Goal: Navigation & Orientation: Find specific page/section

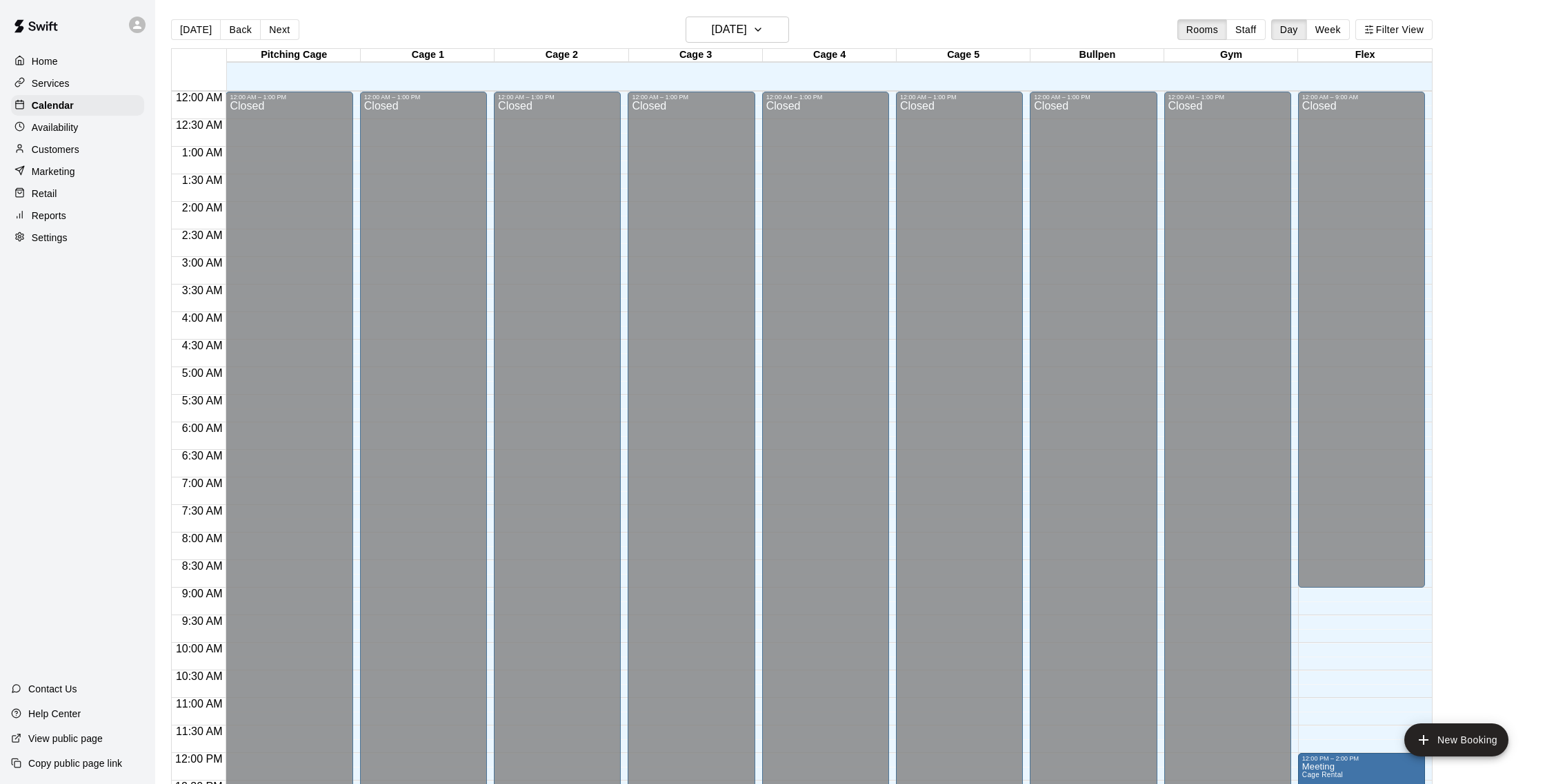
scroll to position [574, 0]
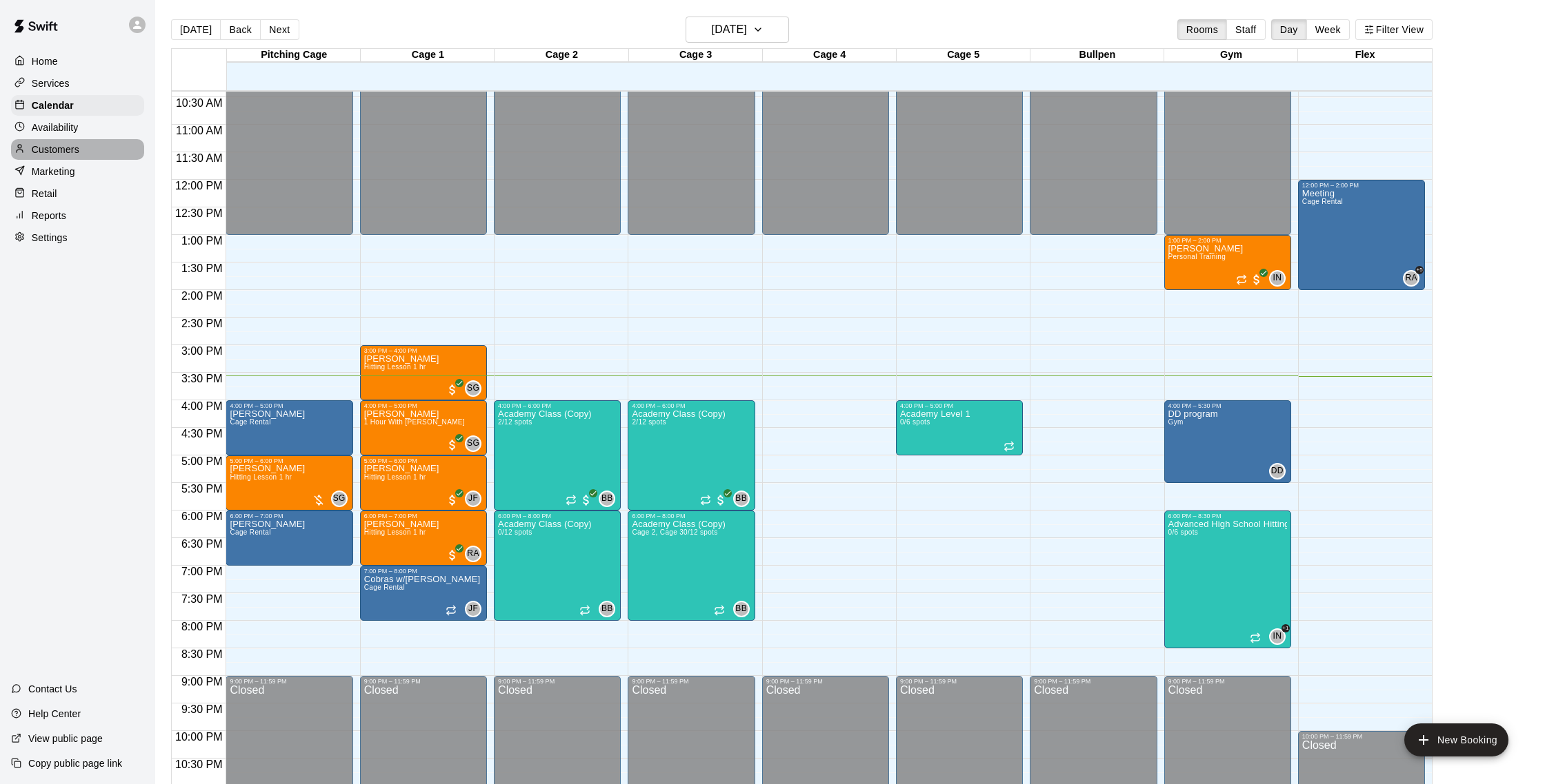
click at [68, 145] on p "Customers" at bounding box center [55, 150] width 48 height 14
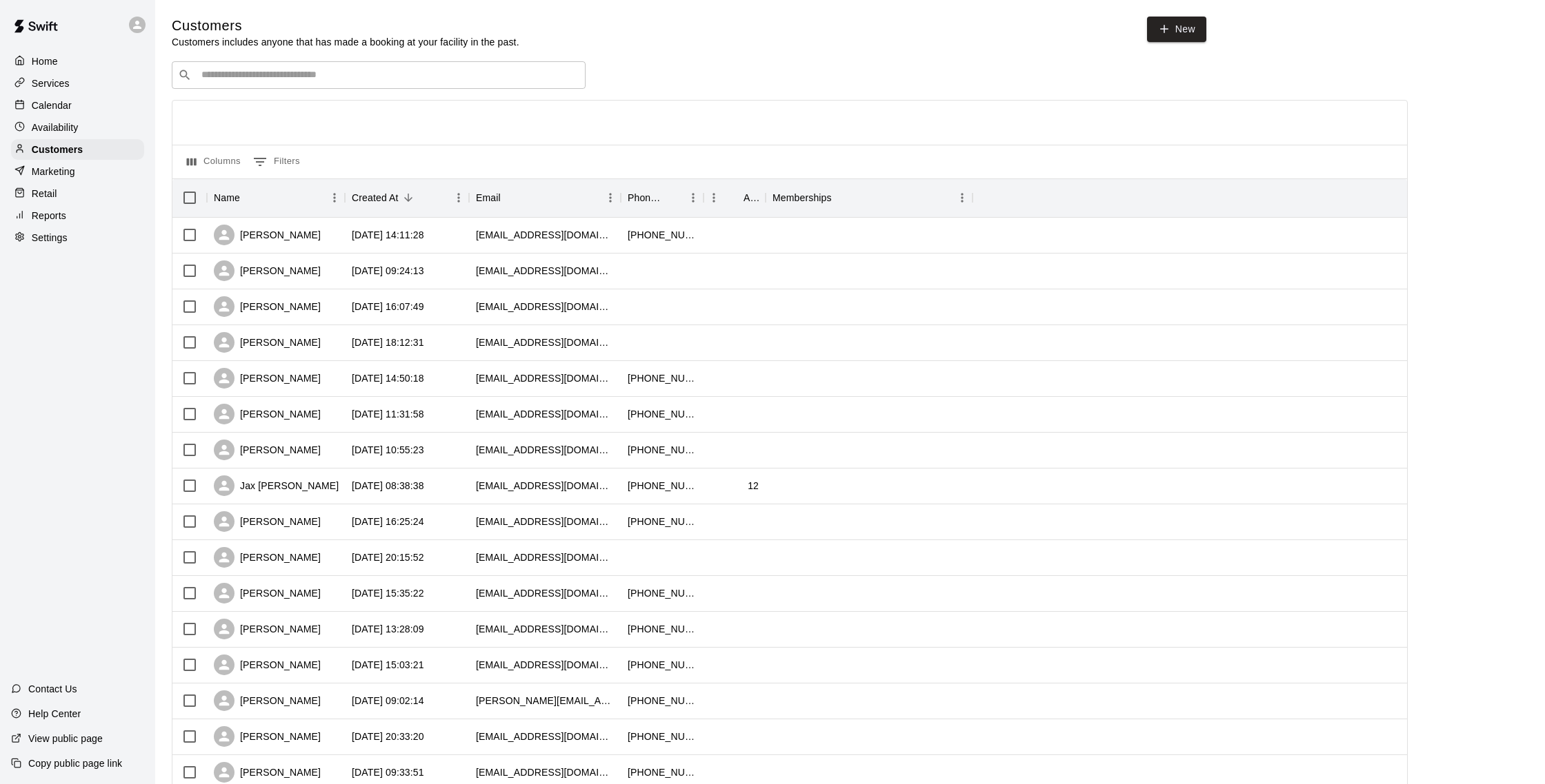
click at [83, 106] on div "Calendar" at bounding box center [77, 105] width 133 height 21
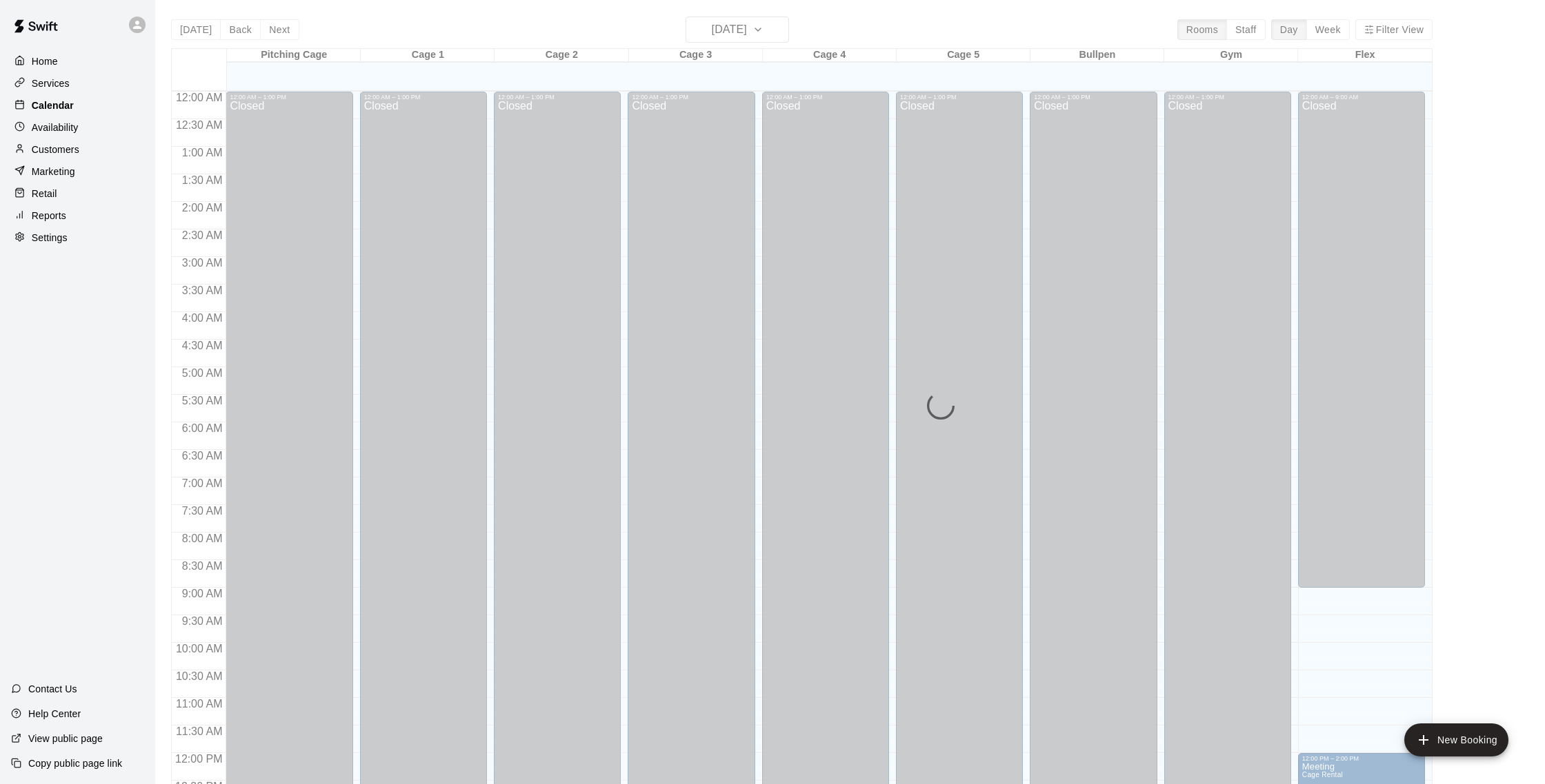
scroll to position [575, 0]
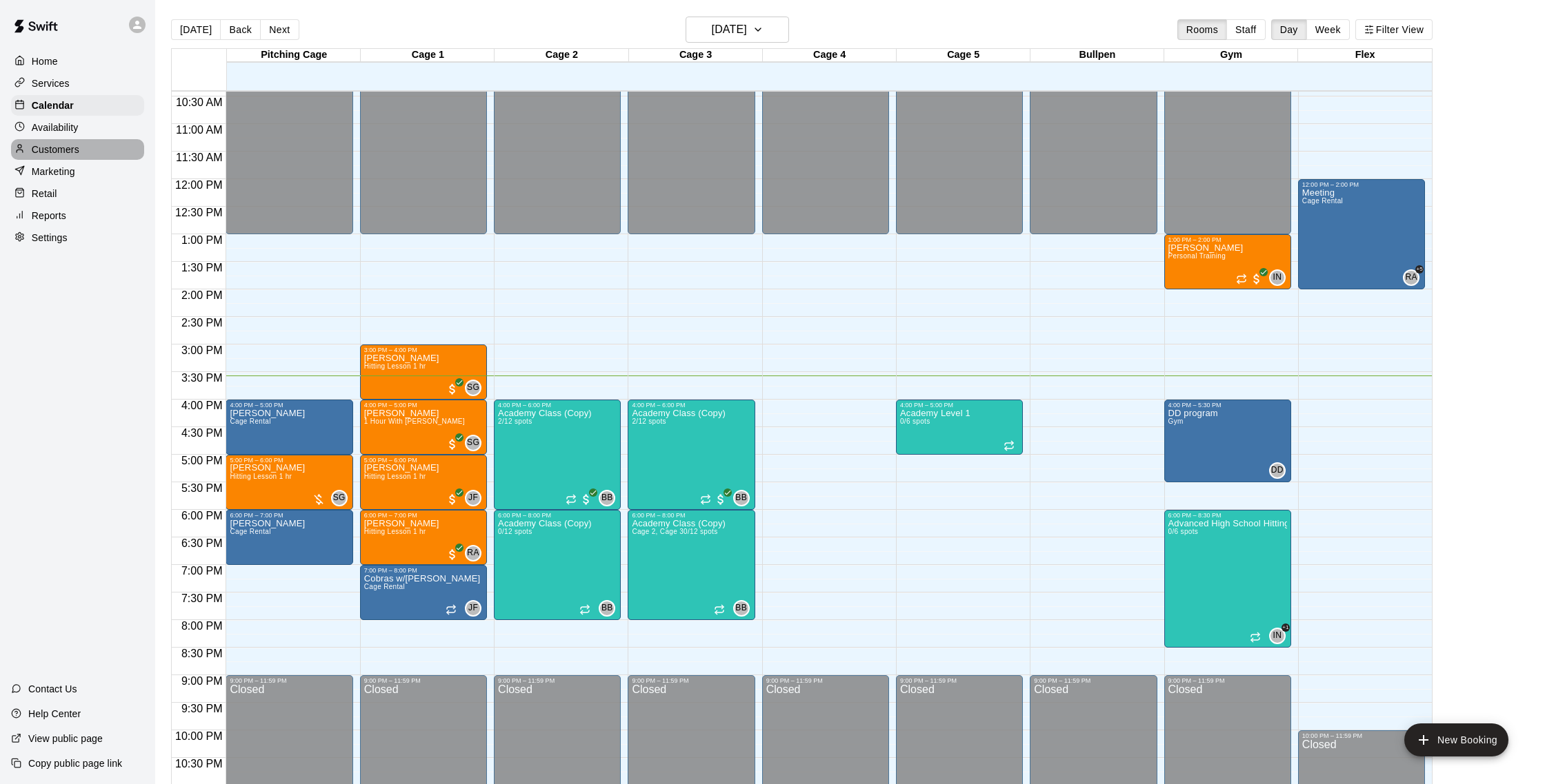
click at [64, 144] on p "Customers" at bounding box center [55, 150] width 48 height 14
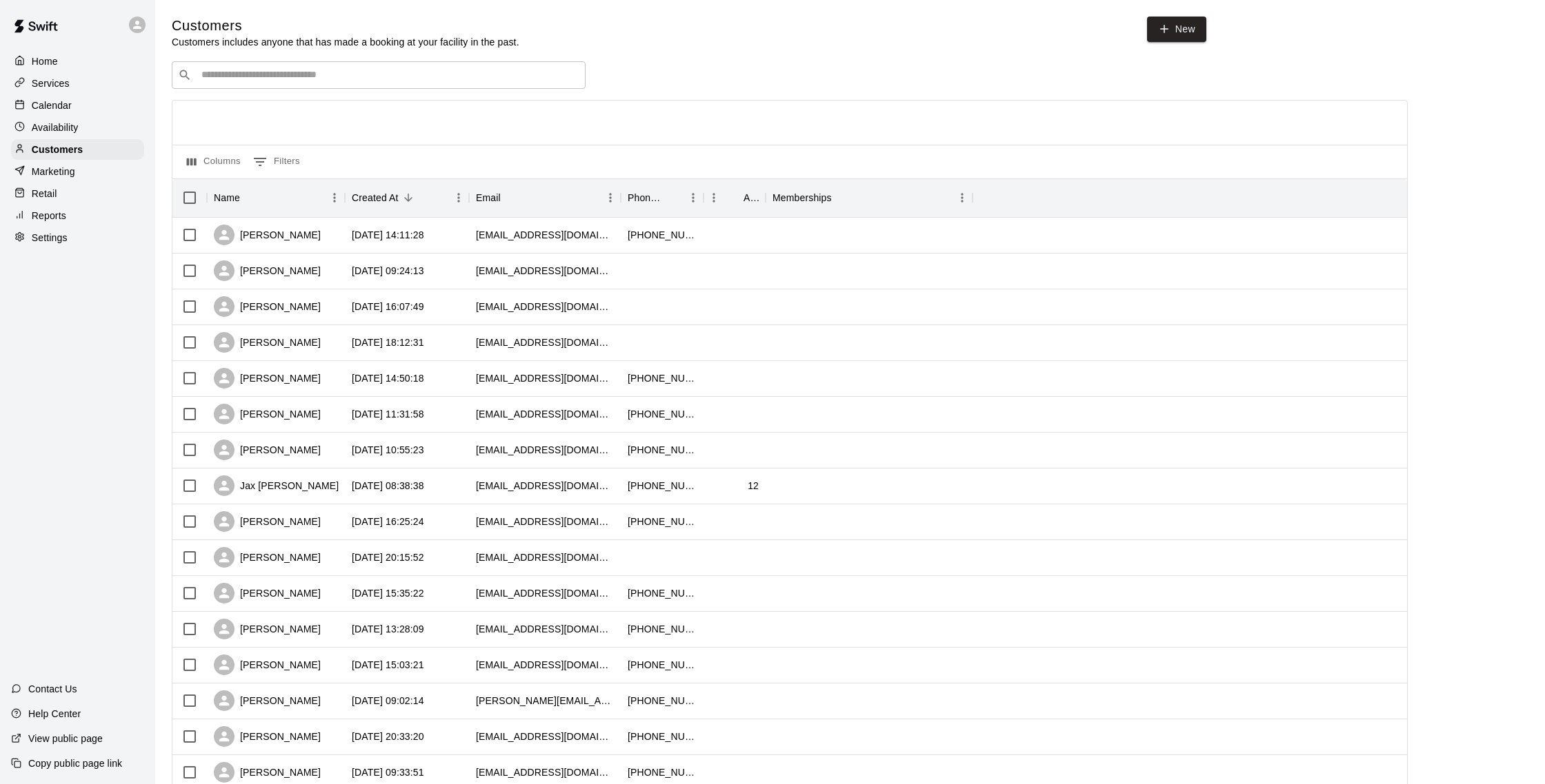
click at [60, 102] on p "Calendar" at bounding box center [51, 106] width 40 height 14
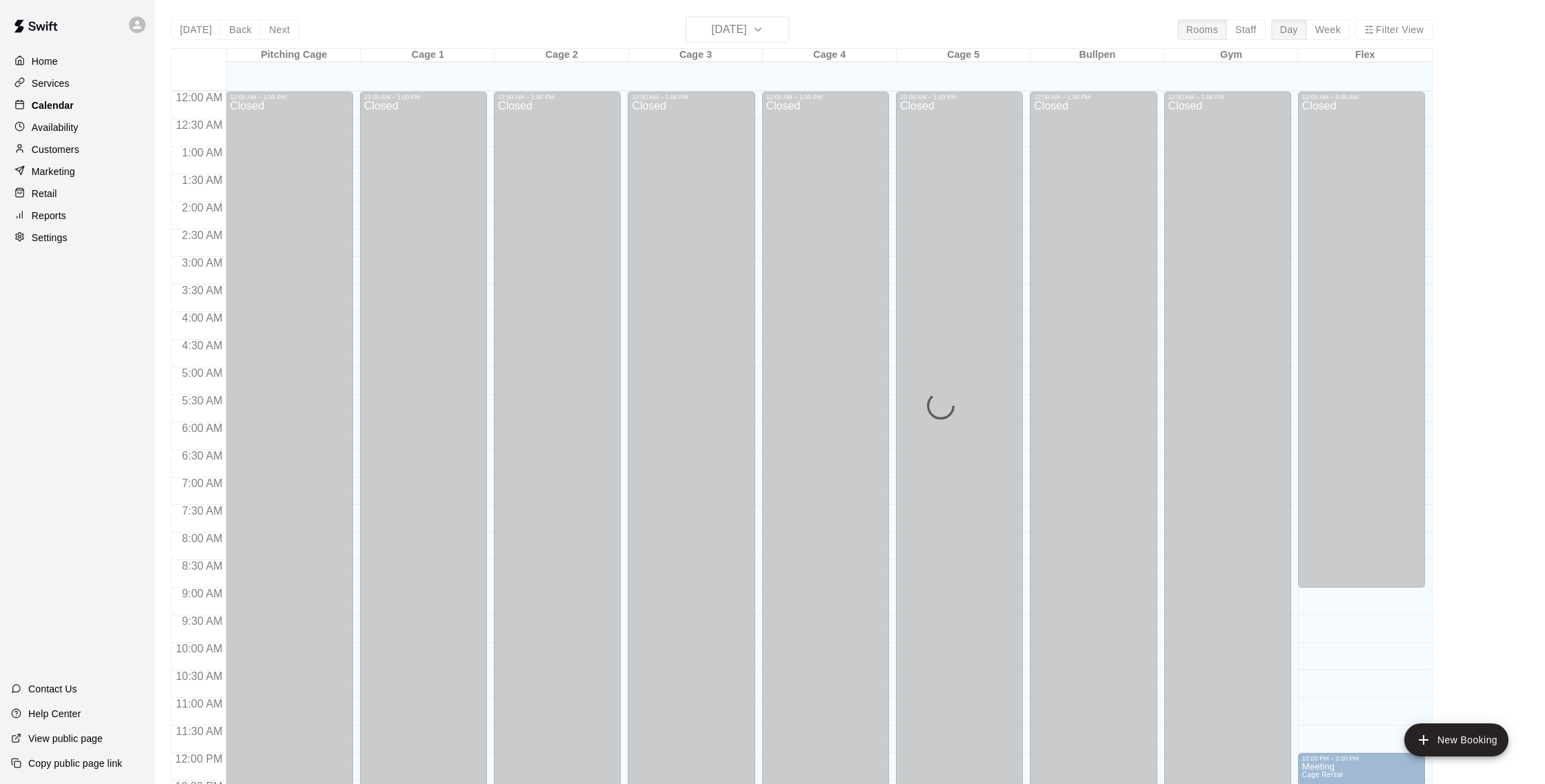
scroll to position [575, 0]
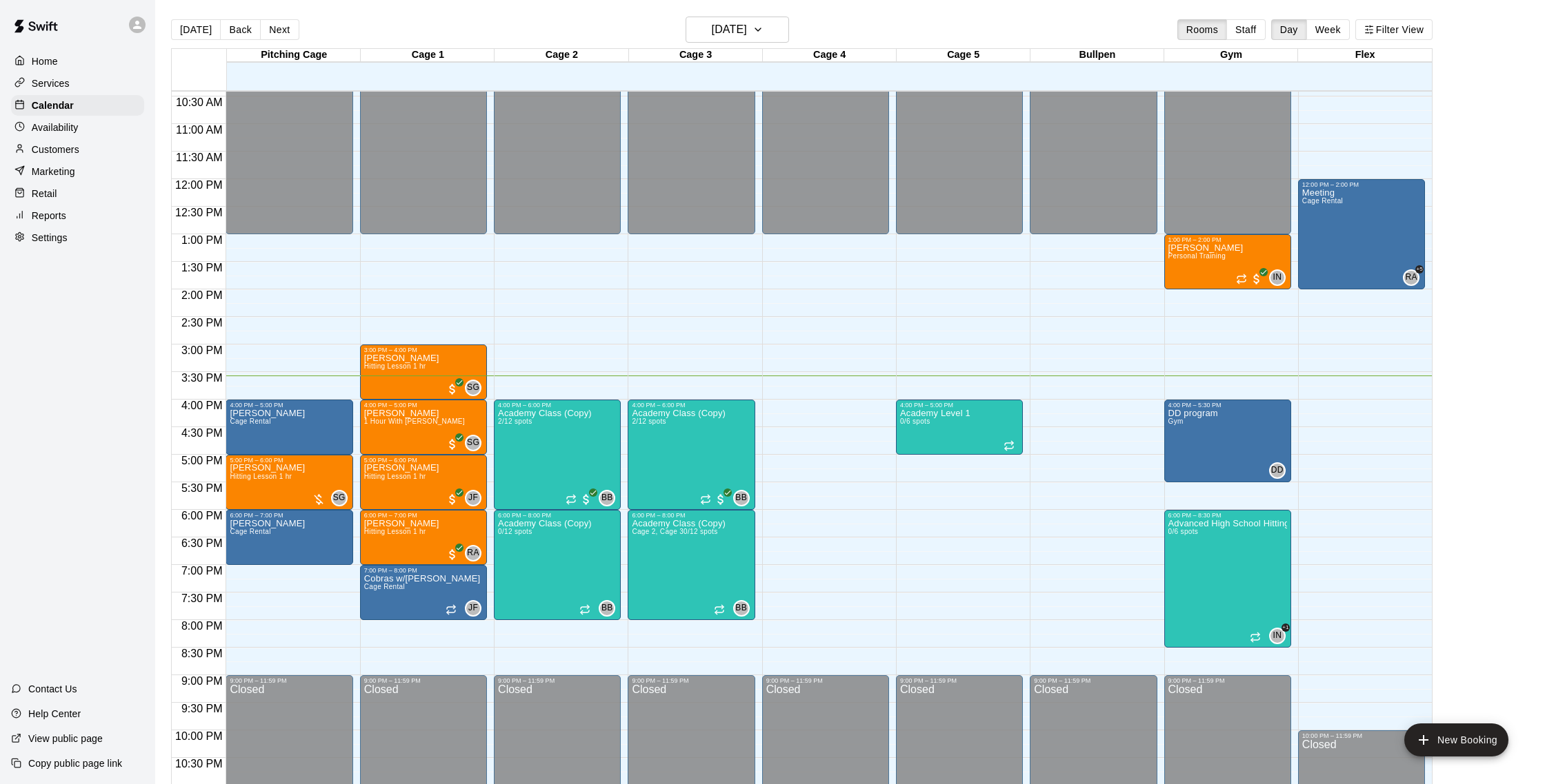
click at [59, 158] on div "Customers" at bounding box center [77, 149] width 133 height 21
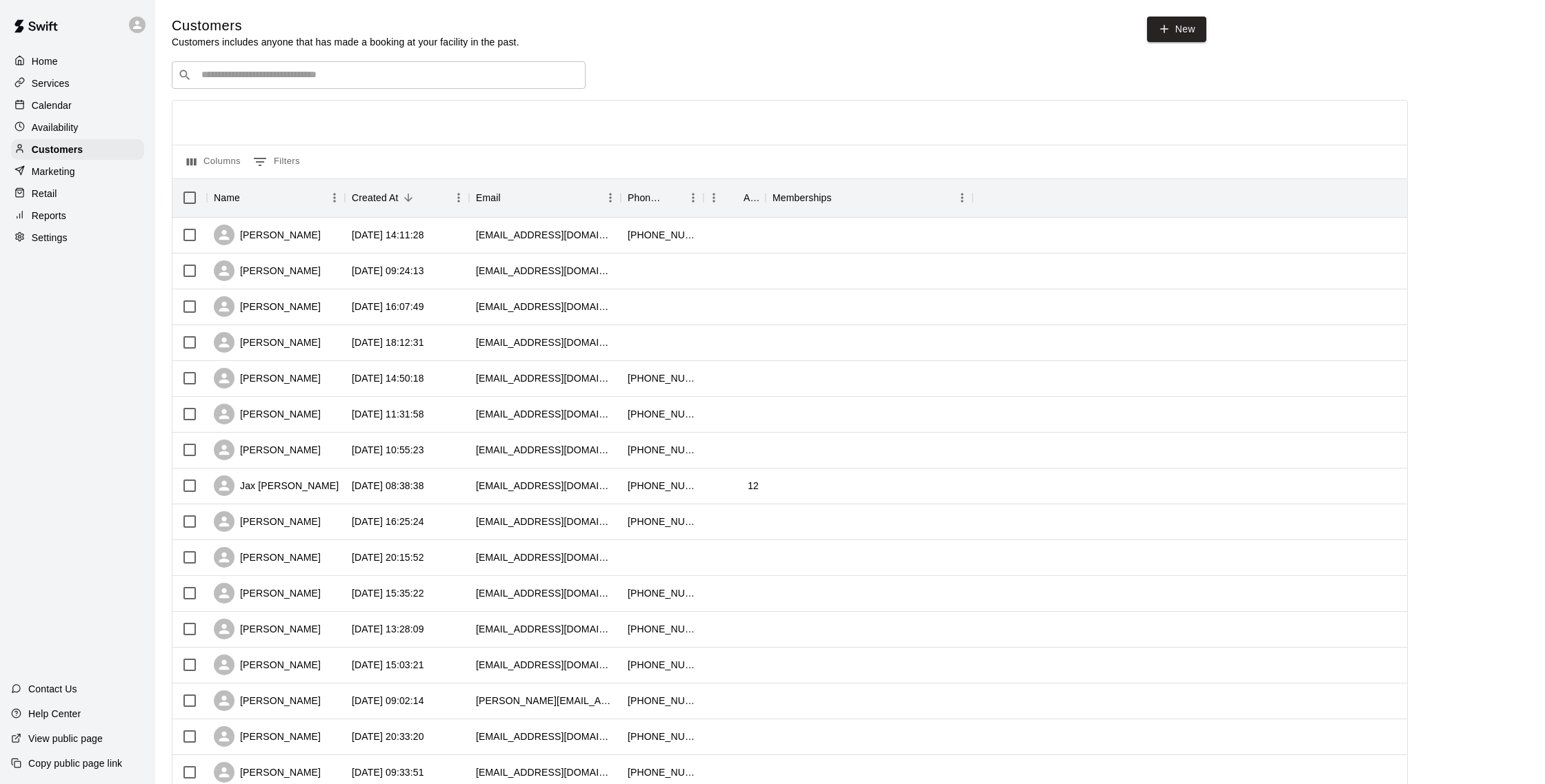
click at [58, 102] on p "Calendar" at bounding box center [51, 106] width 40 height 14
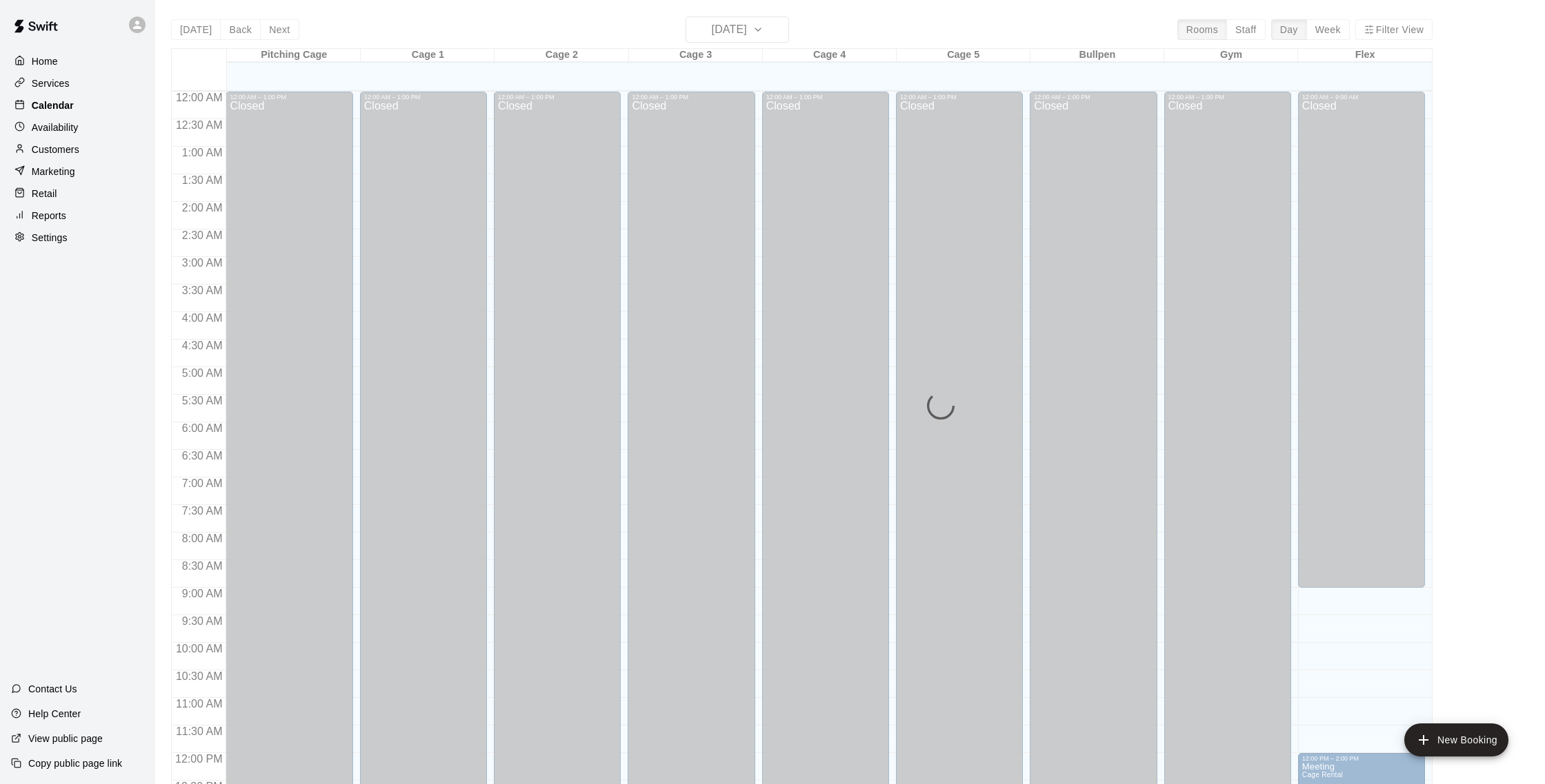
scroll to position [575, 0]
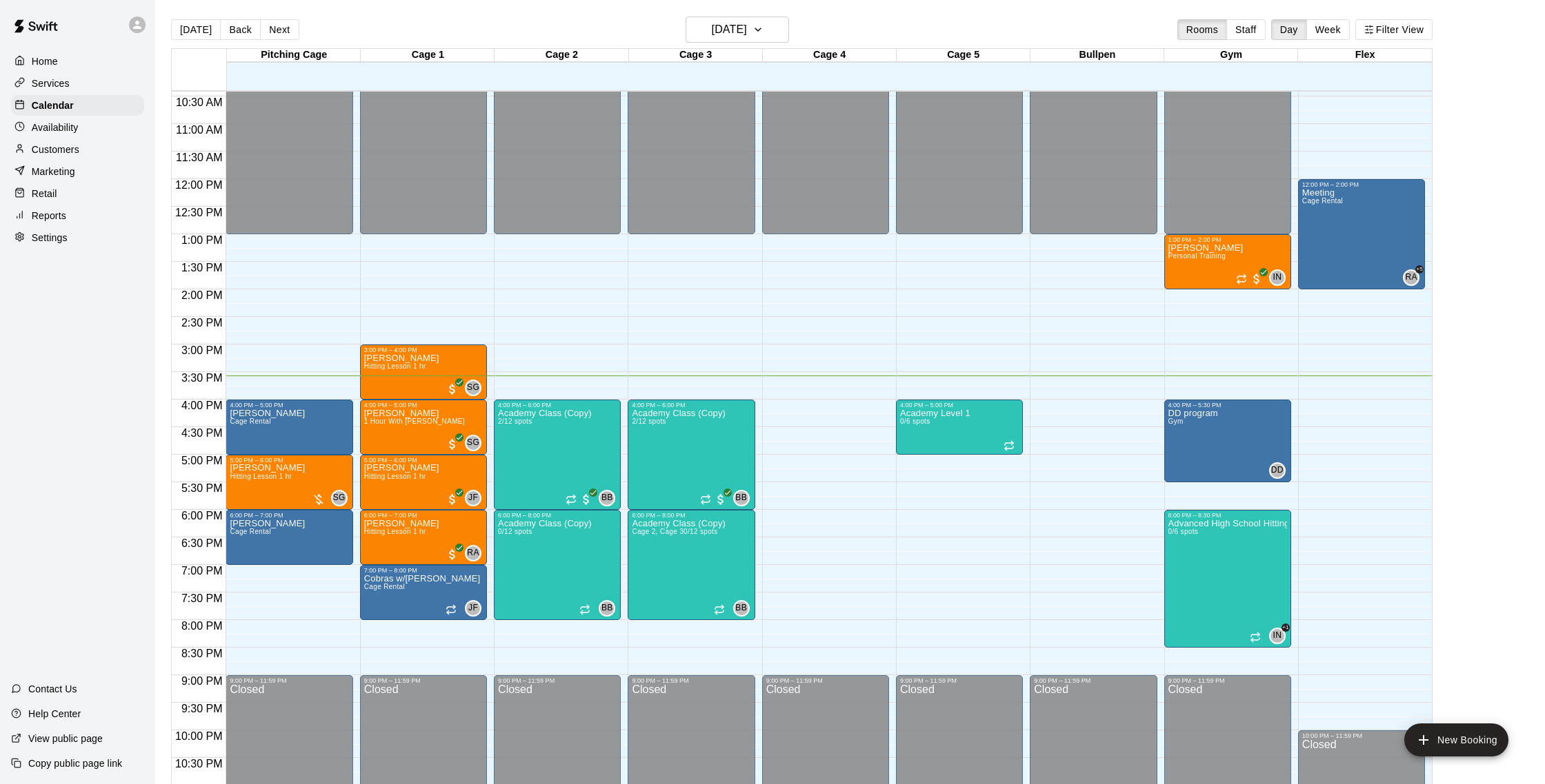
click at [68, 215] on div "Reports" at bounding box center [77, 215] width 133 height 21
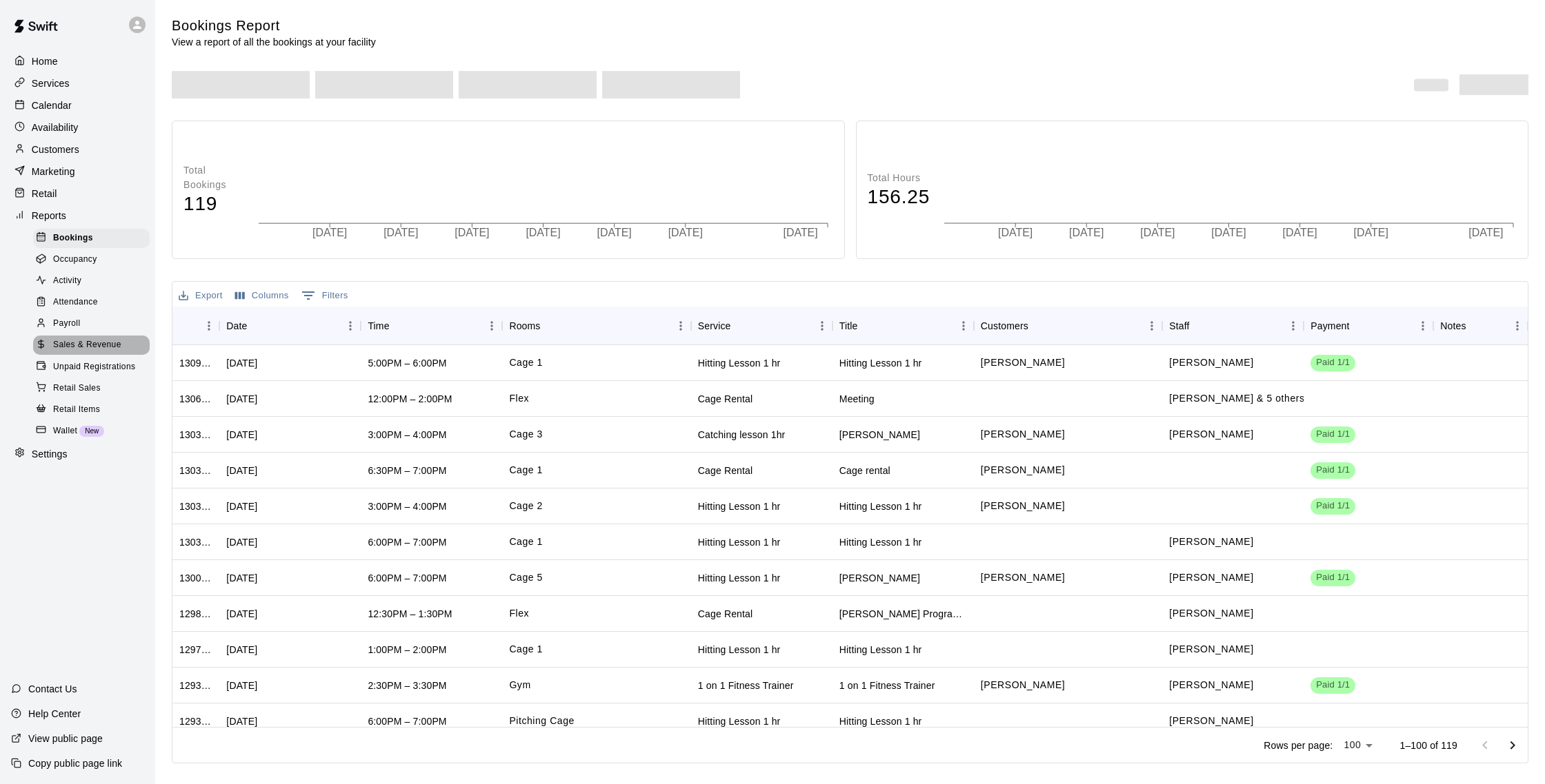
click at [124, 339] on div "Sales & Revenue" at bounding box center [91, 346] width 117 height 20
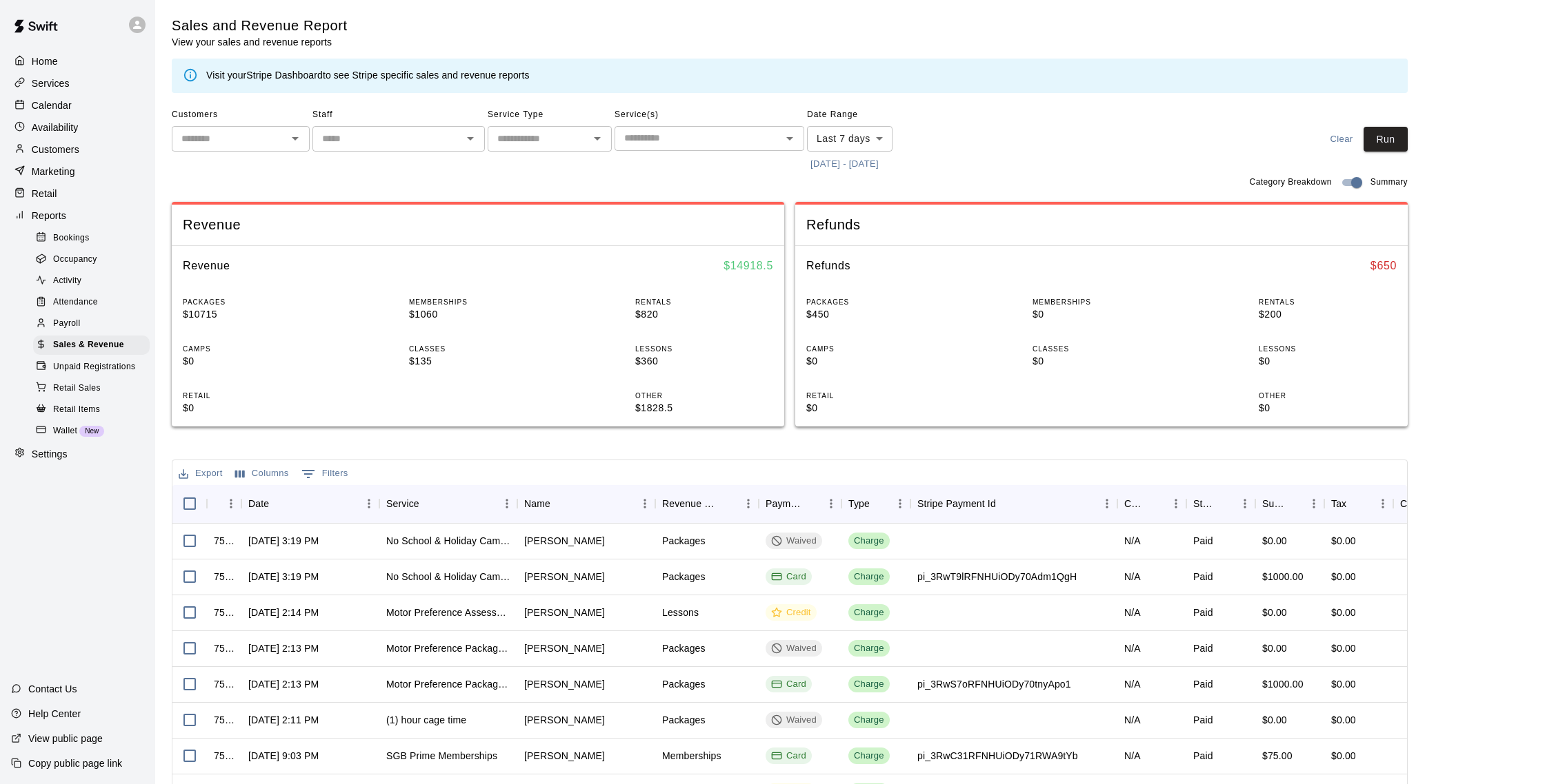
click at [73, 155] on p "Customers" at bounding box center [55, 150] width 48 height 14
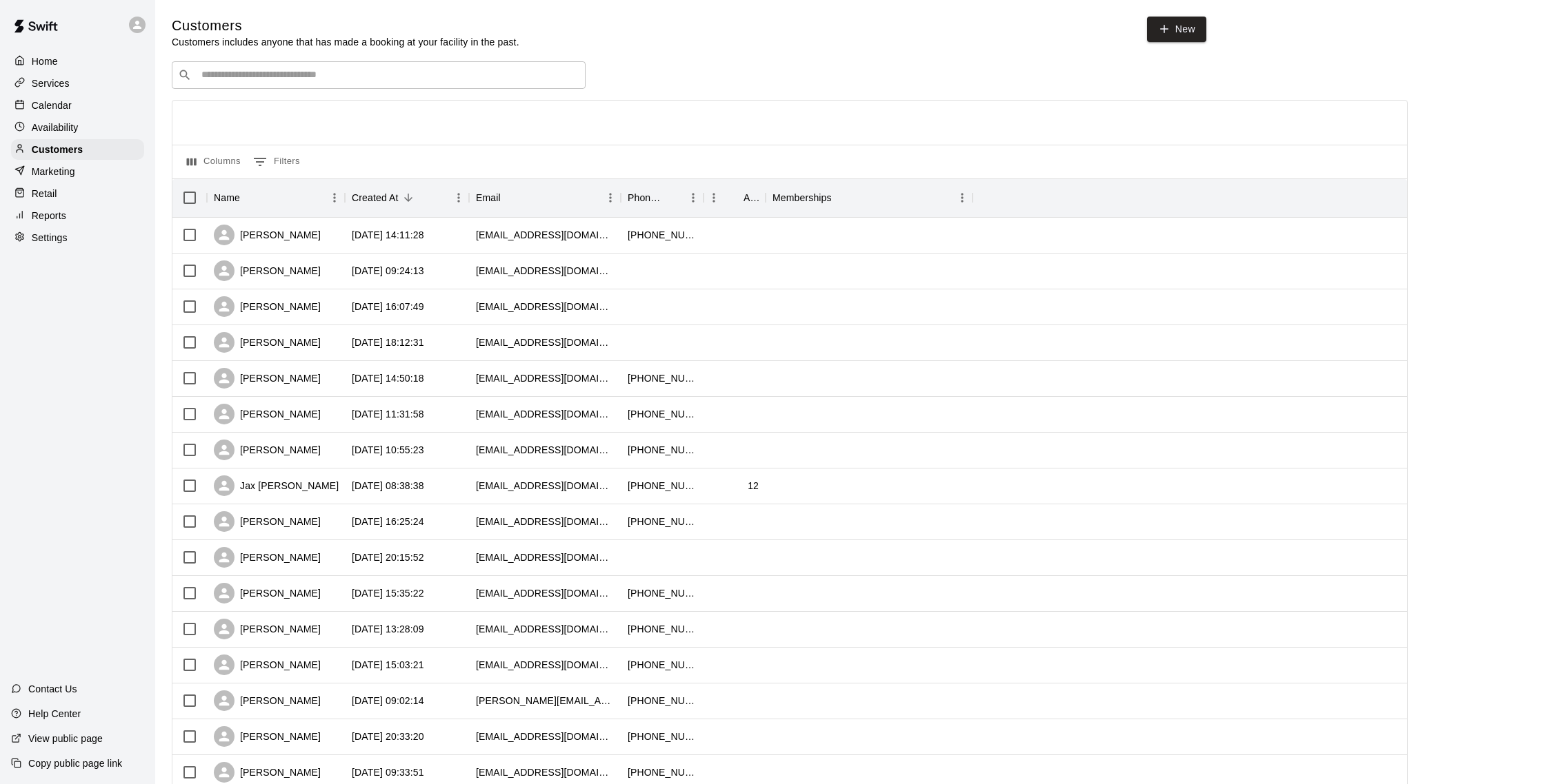
click at [36, 109] on p "Calendar" at bounding box center [51, 106] width 40 height 14
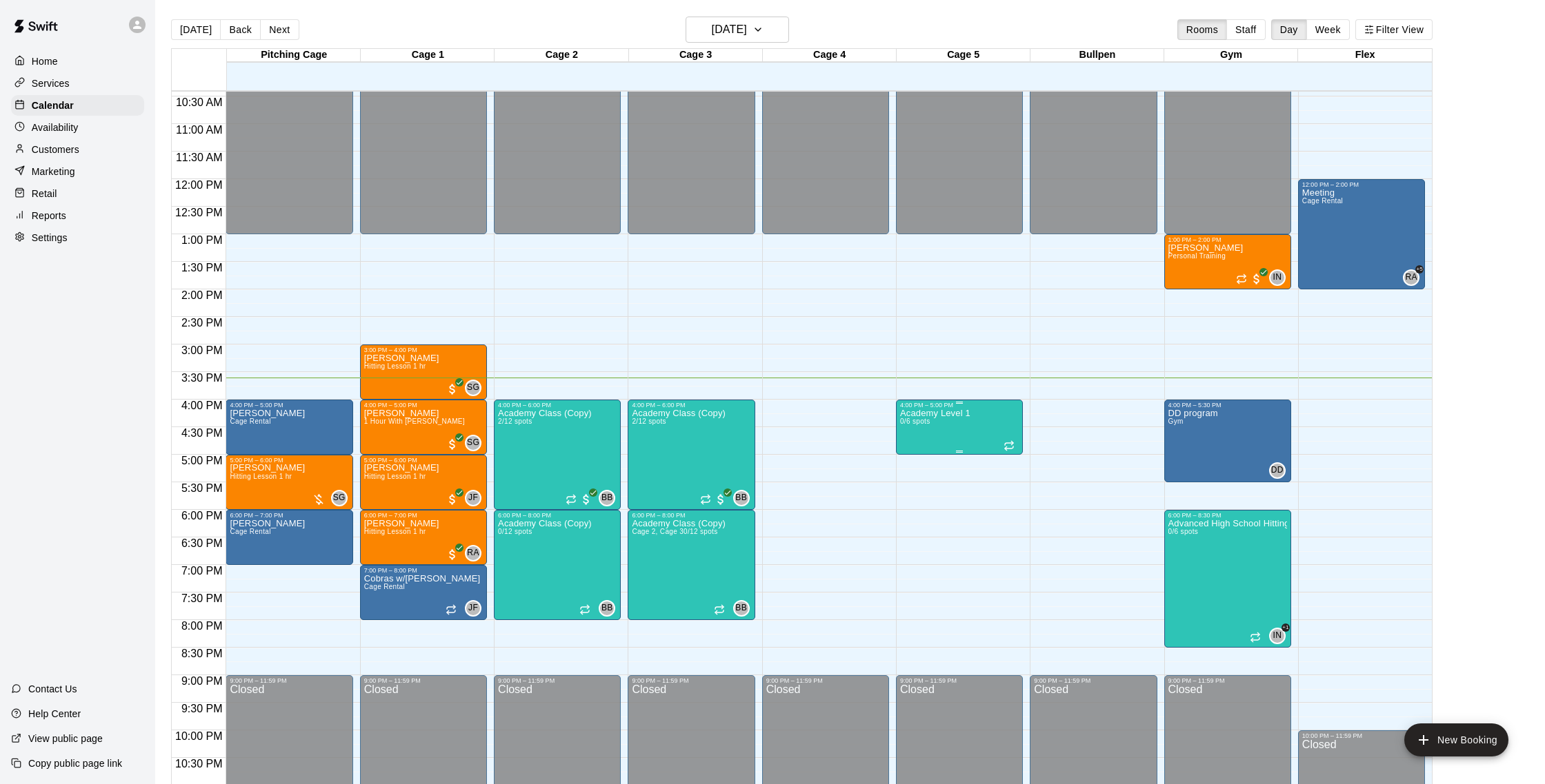
scroll to position [573, 0]
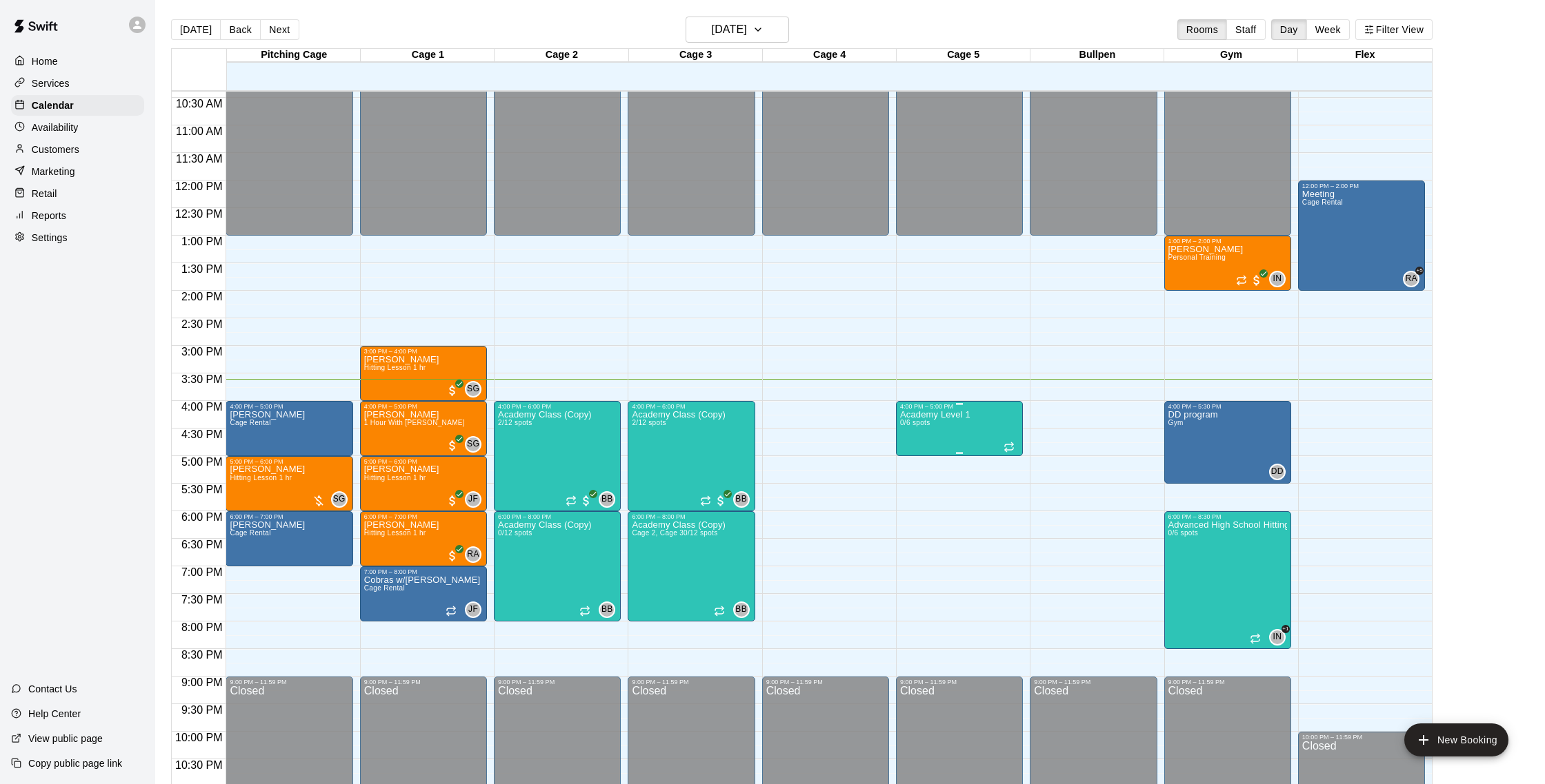
click at [904, 465] on button "edit" at bounding box center [913, 457] width 27 height 26
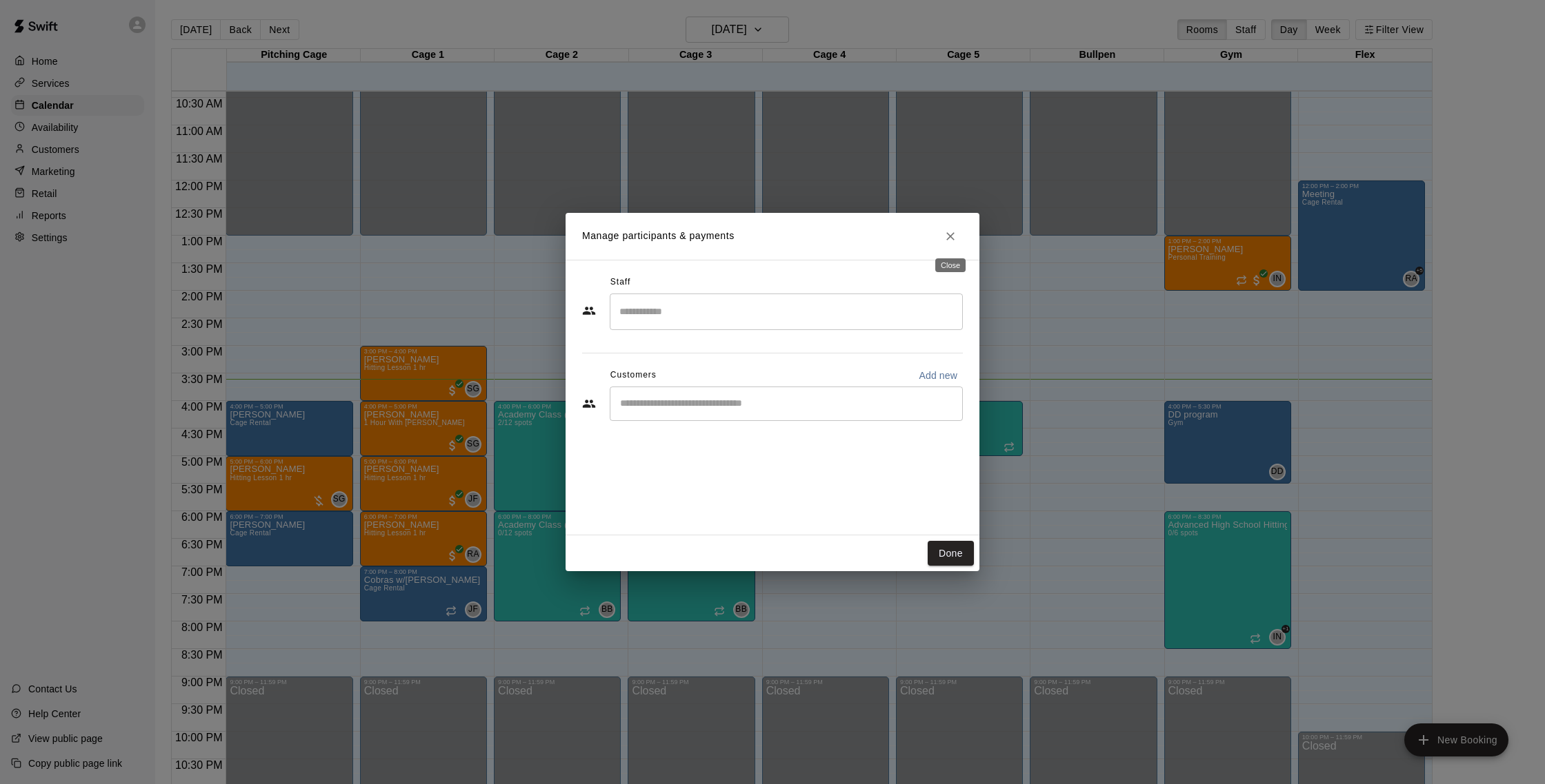
click at [944, 241] on icon "Close" at bounding box center [950, 237] width 14 height 14
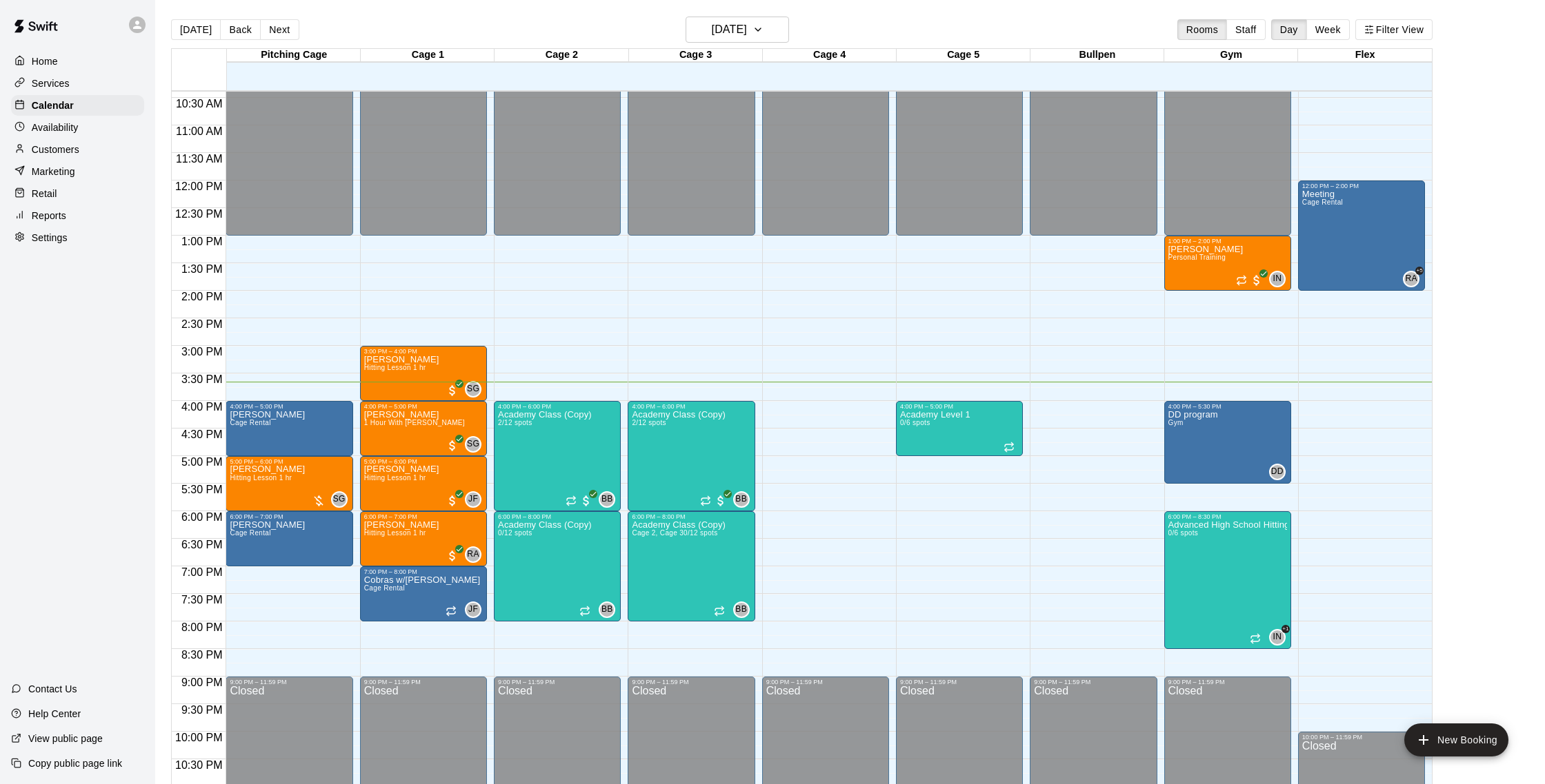
click at [40, 154] on p "Customers" at bounding box center [55, 150] width 48 height 14
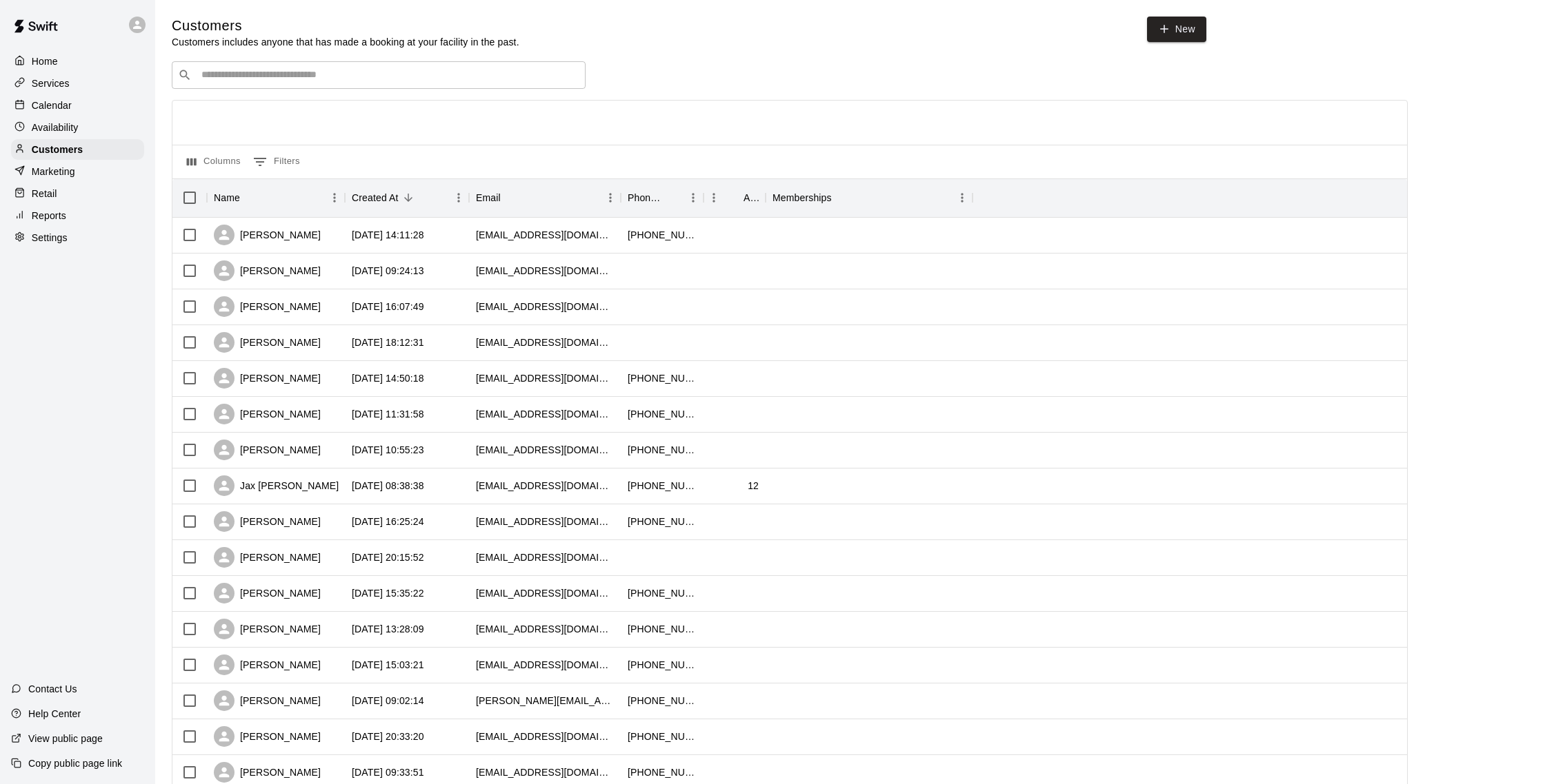
click at [272, 74] on input "Search customers by name or email" at bounding box center [388, 75] width 382 height 14
type input "*****"
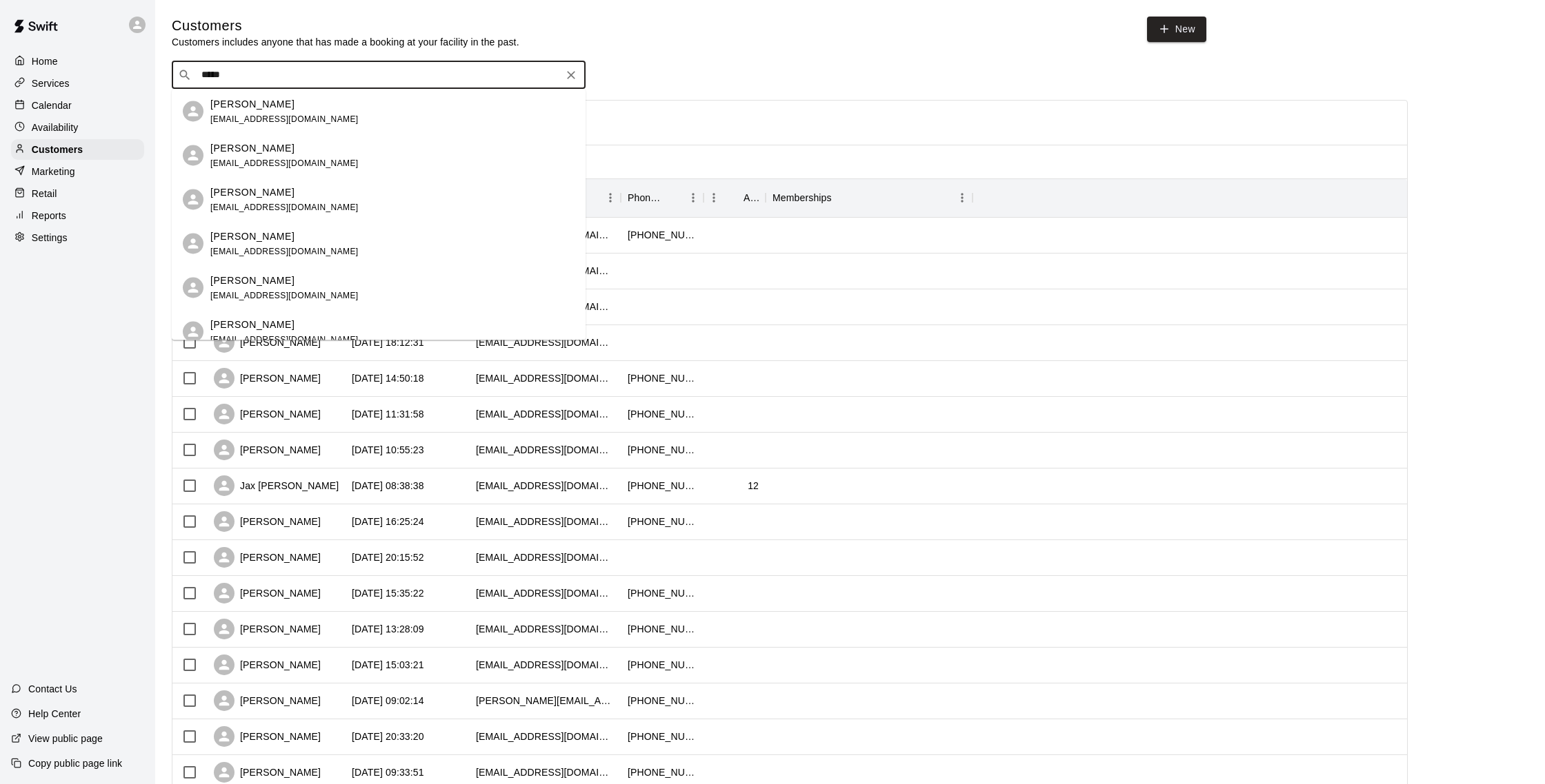
click at [281, 106] on div "[PERSON_NAME]" at bounding box center [284, 104] width 148 height 15
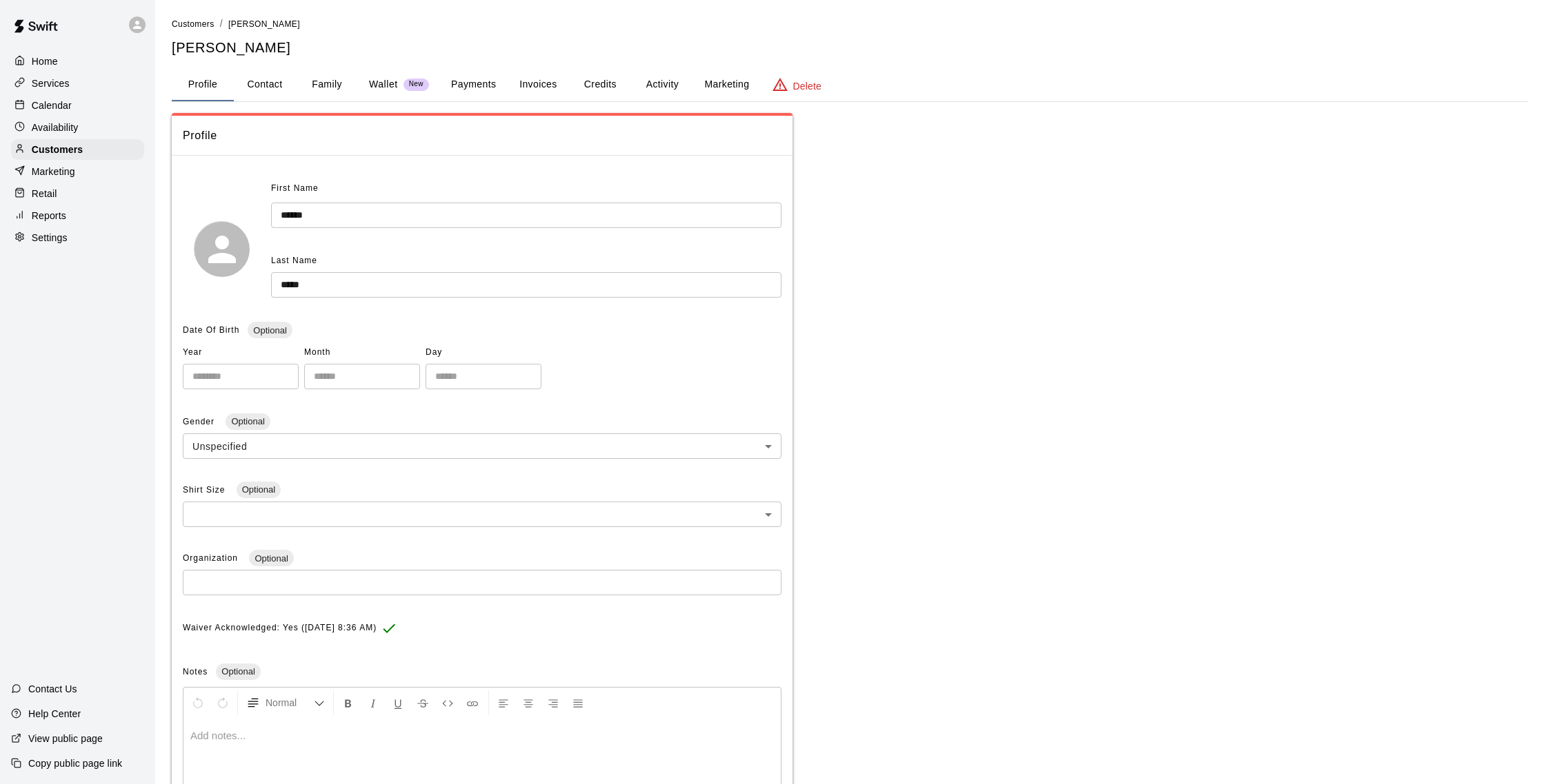
click at [666, 90] on button "Activity" at bounding box center [661, 85] width 62 height 33
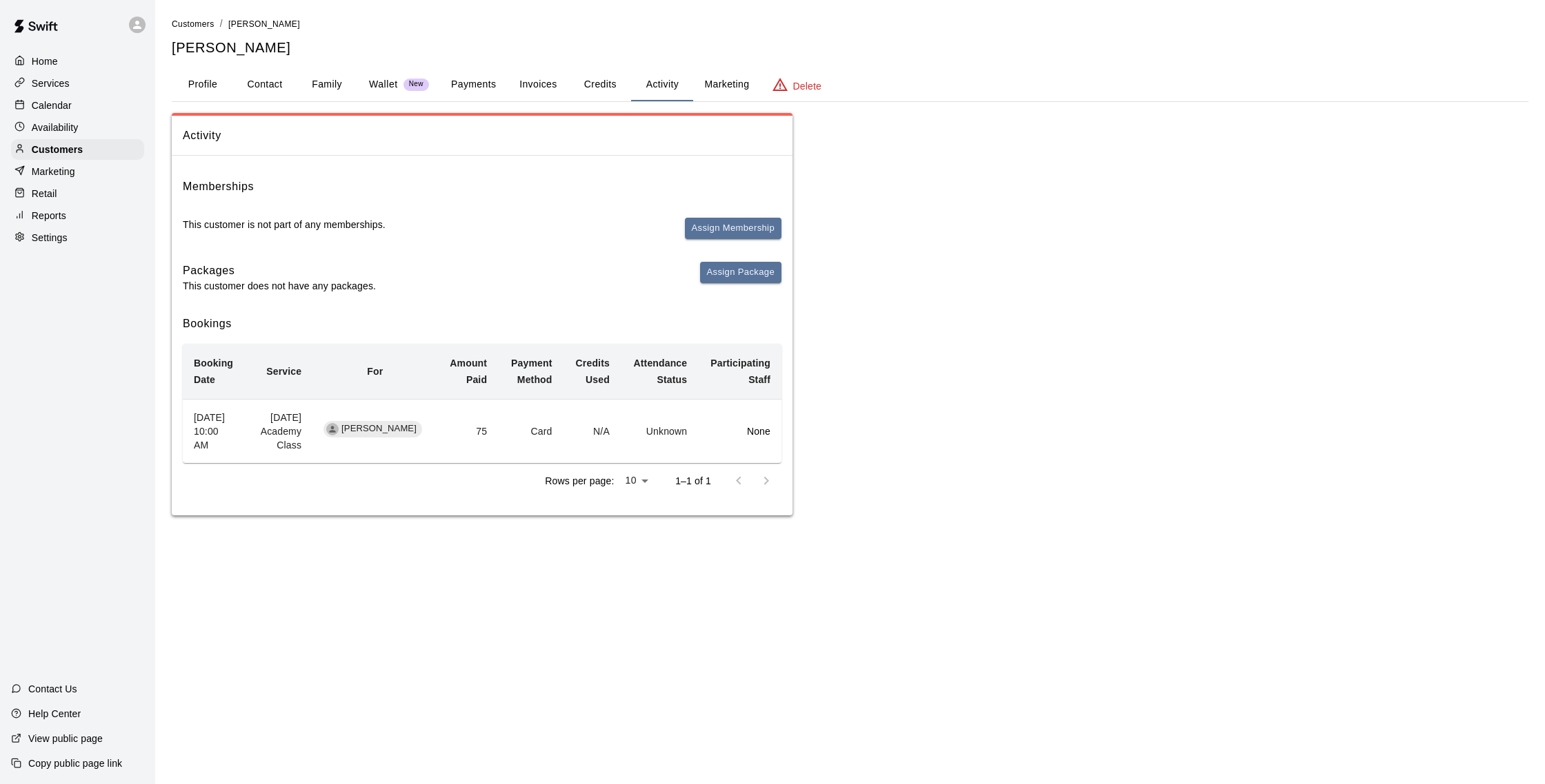
click at [484, 92] on button "Payments" at bounding box center [473, 85] width 67 height 33
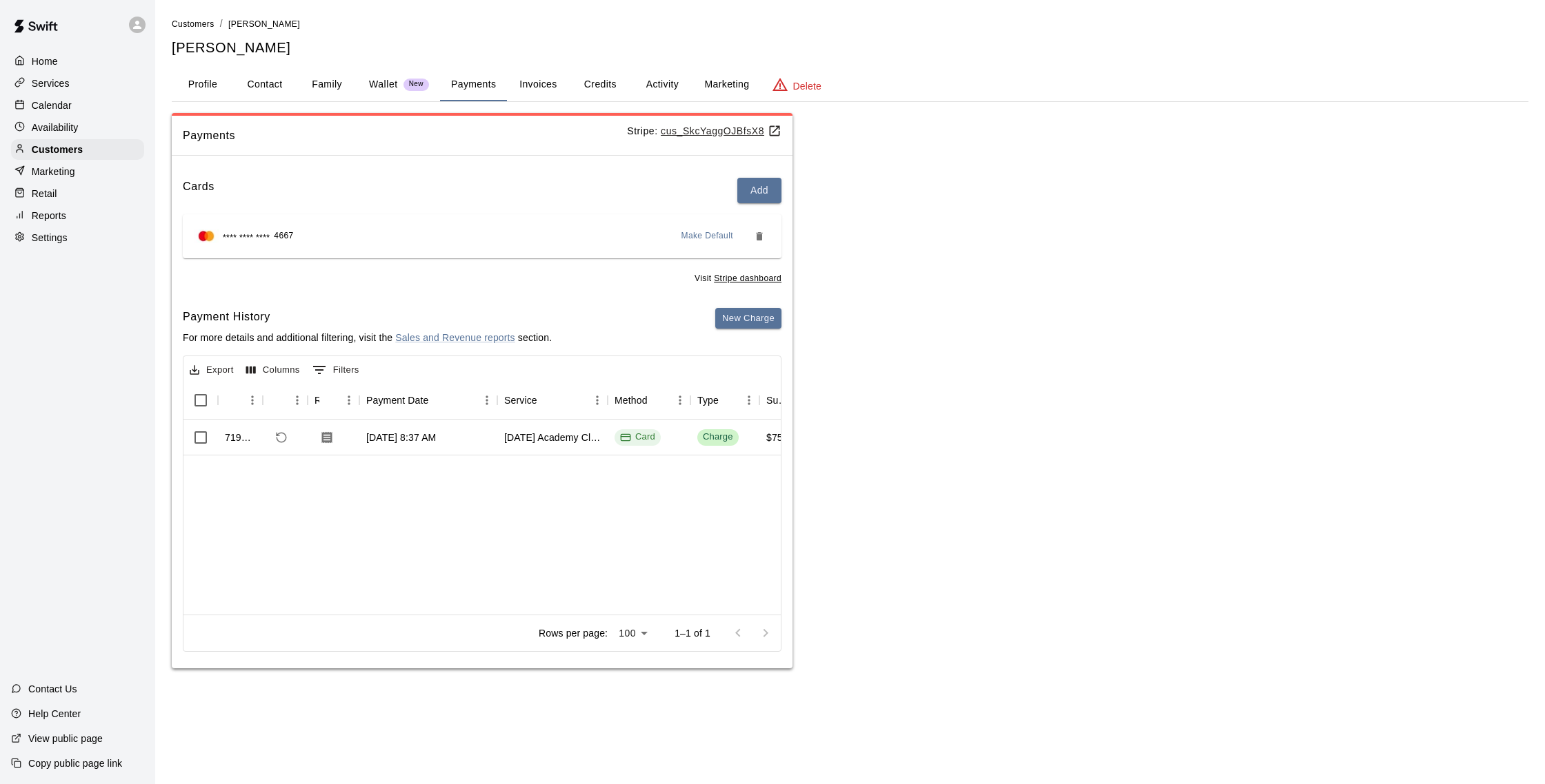
click at [286, 86] on button "Contact" at bounding box center [264, 85] width 62 height 33
select select "**"
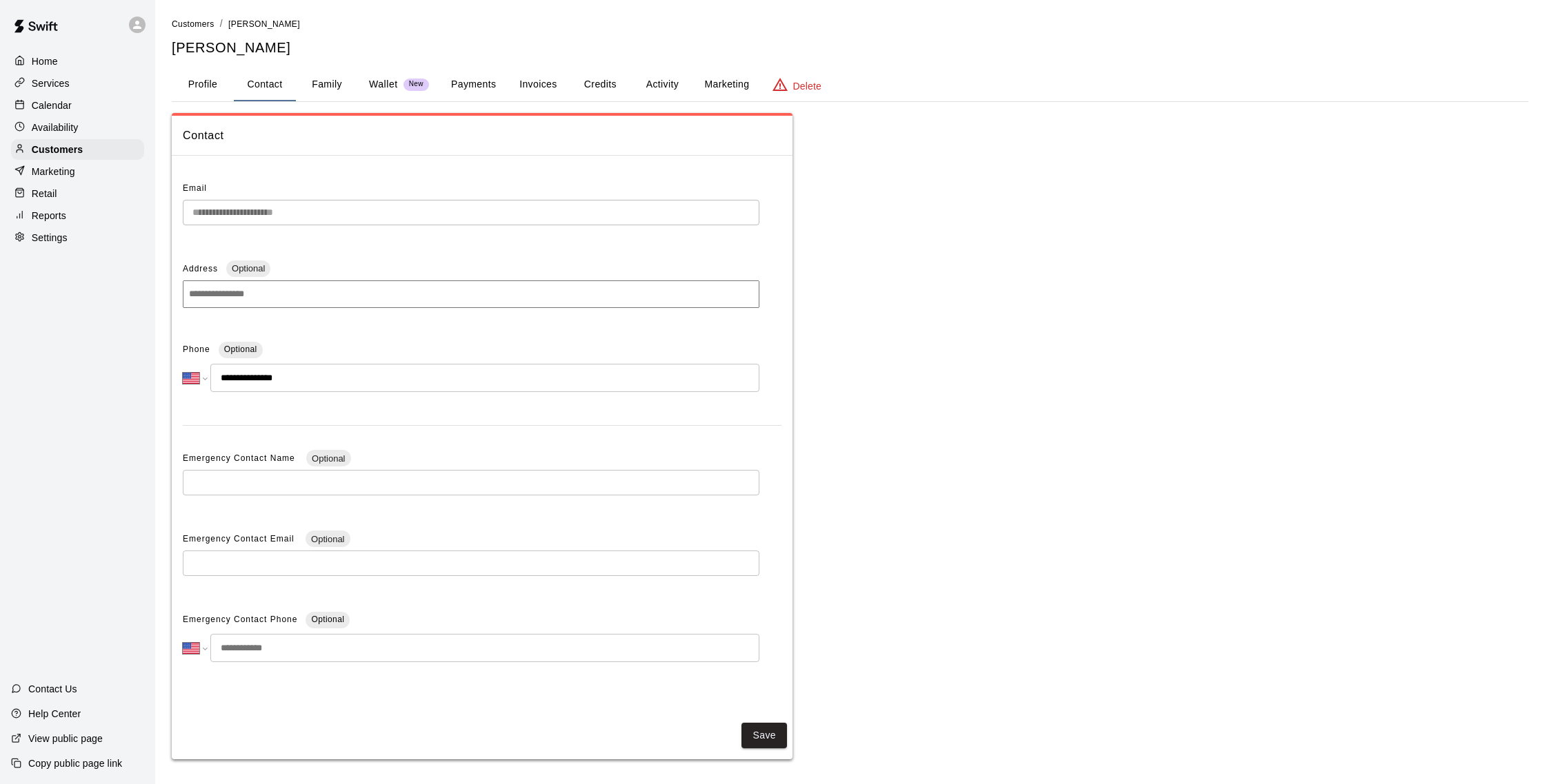
scroll to position [5, 0]
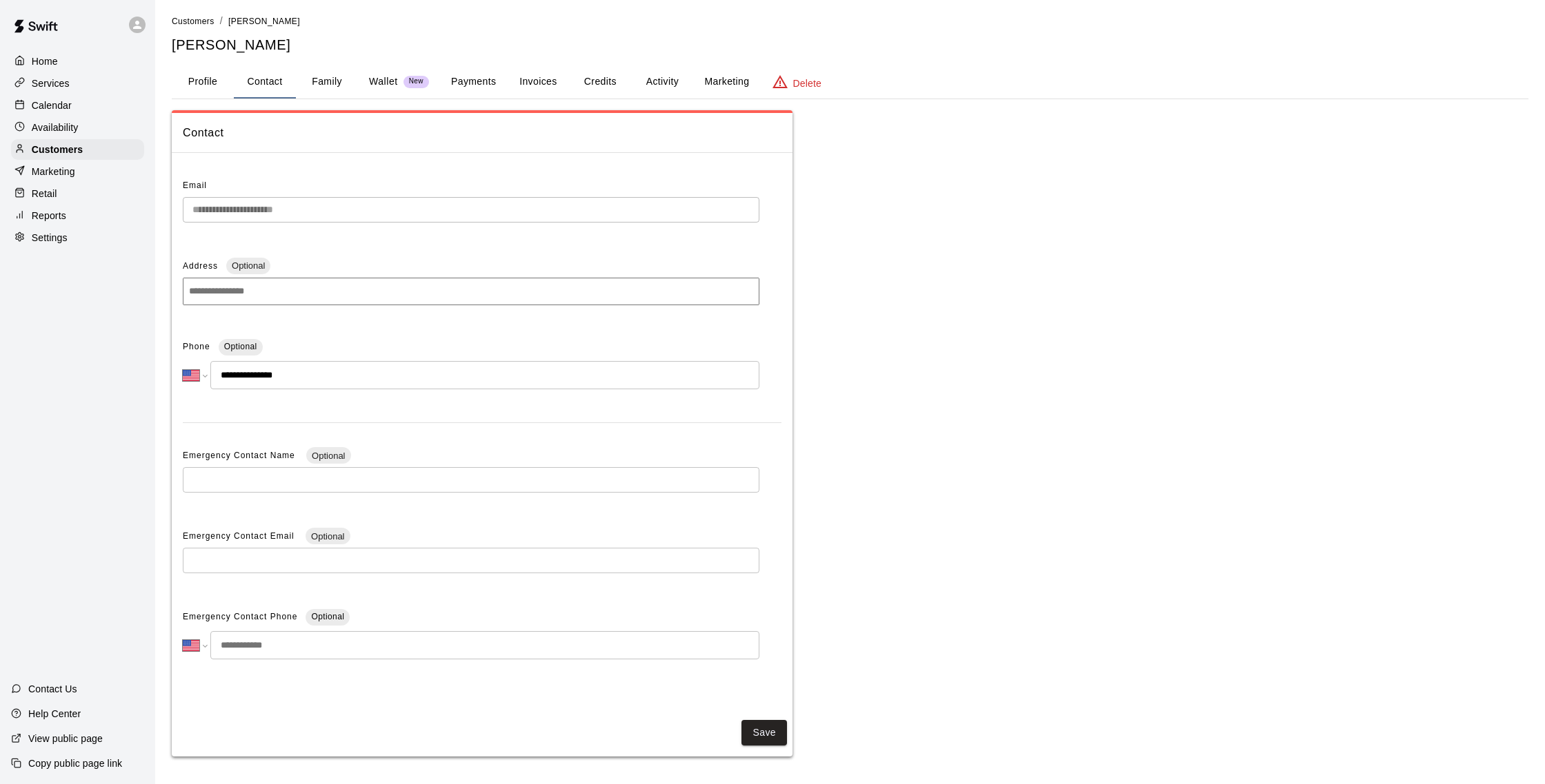
click at [55, 215] on p "Reports" at bounding box center [48, 215] width 34 height 14
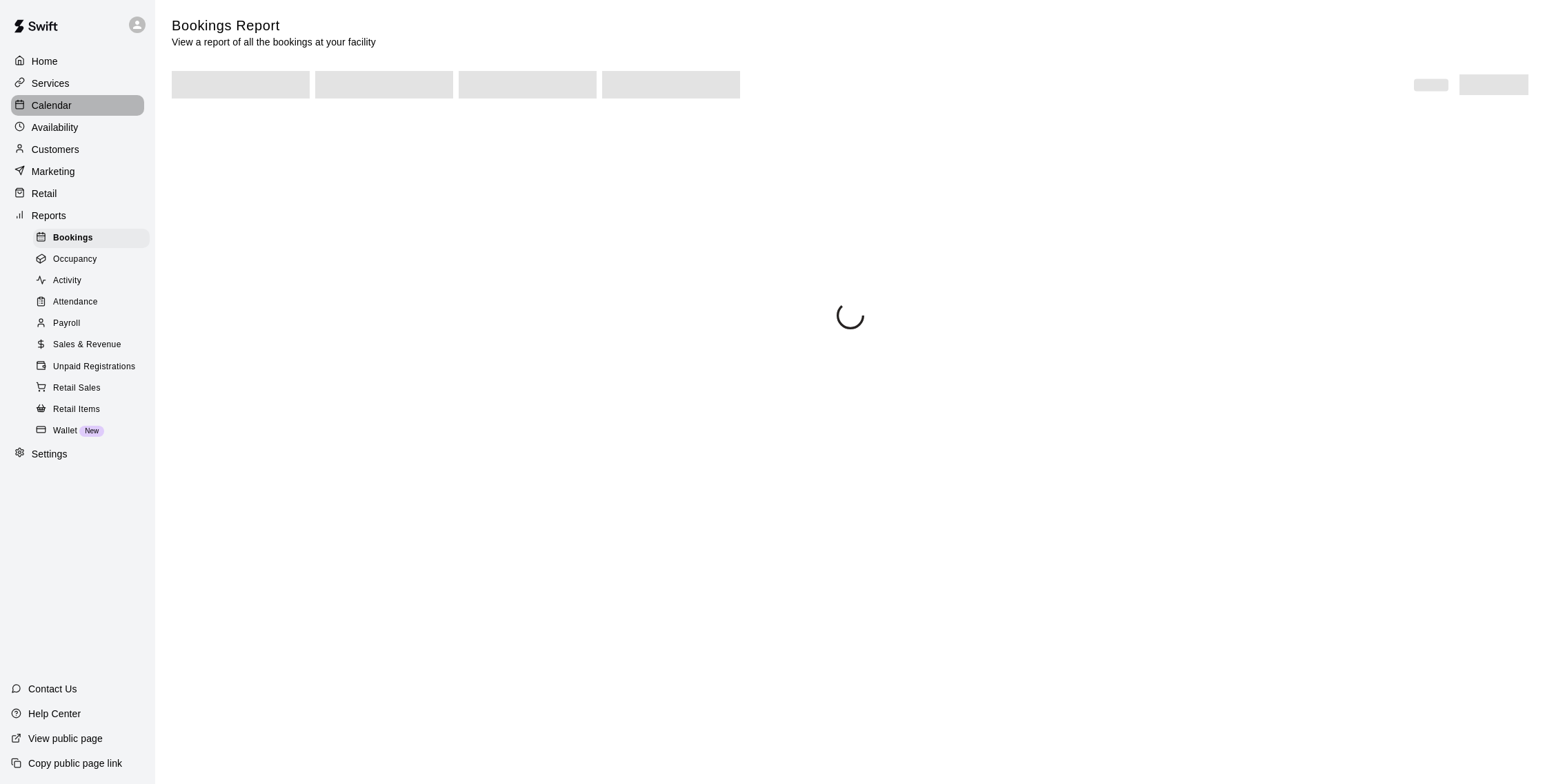
click at [79, 108] on div "Calendar" at bounding box center [77, 105] width 133 height 21
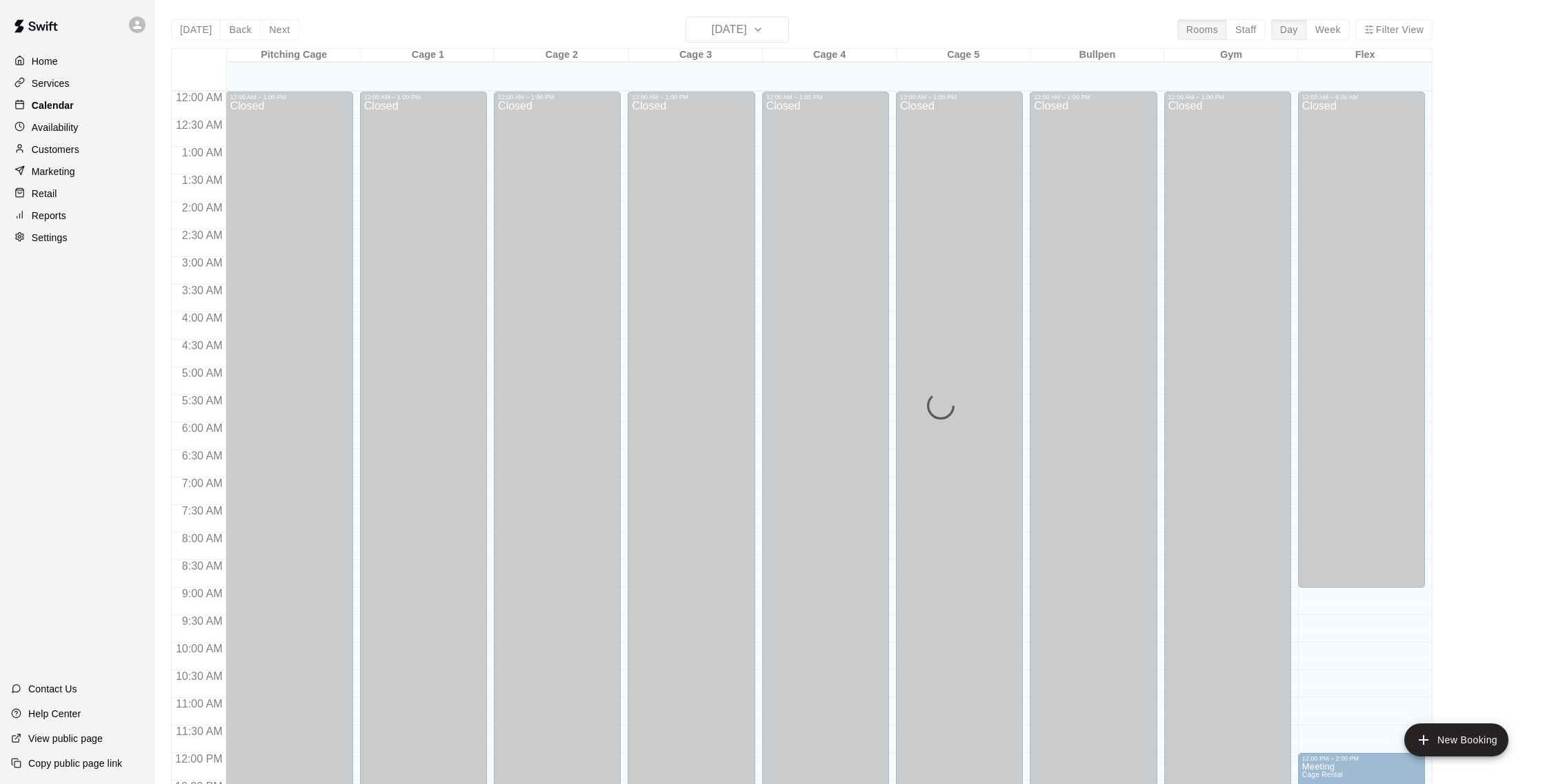
scroll to position [575, 0]
